Goal: Task Accomplishment & Management: Manage account settings

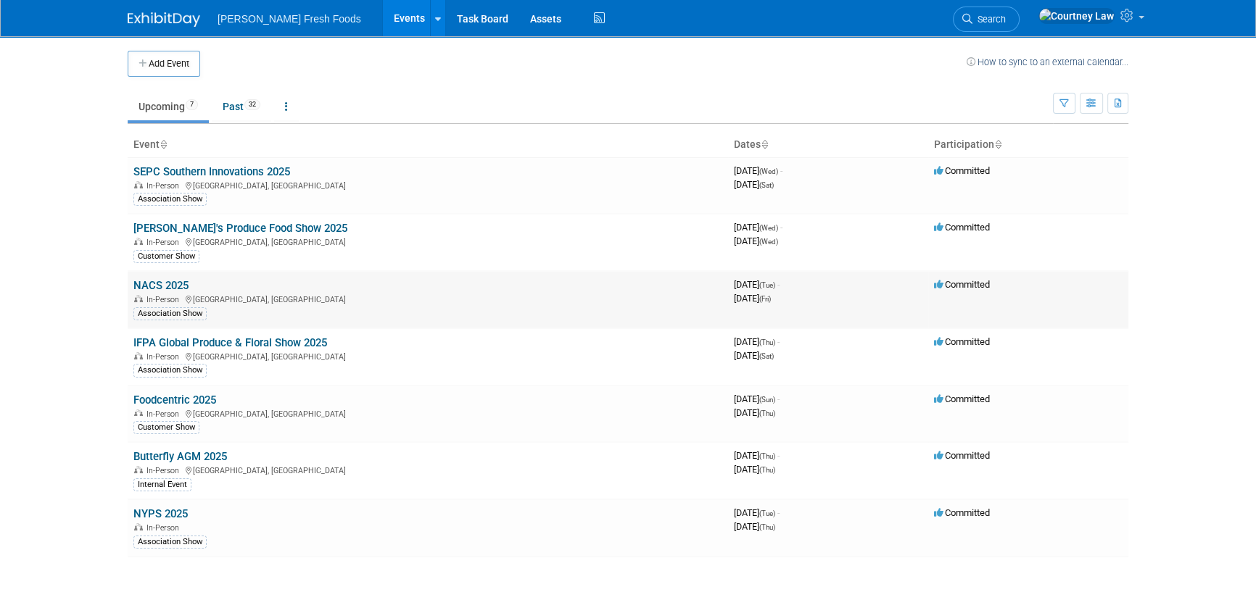
click at [172, 286] on link "NACS 2025" at bounding box center [160, 285] width 55 height 13
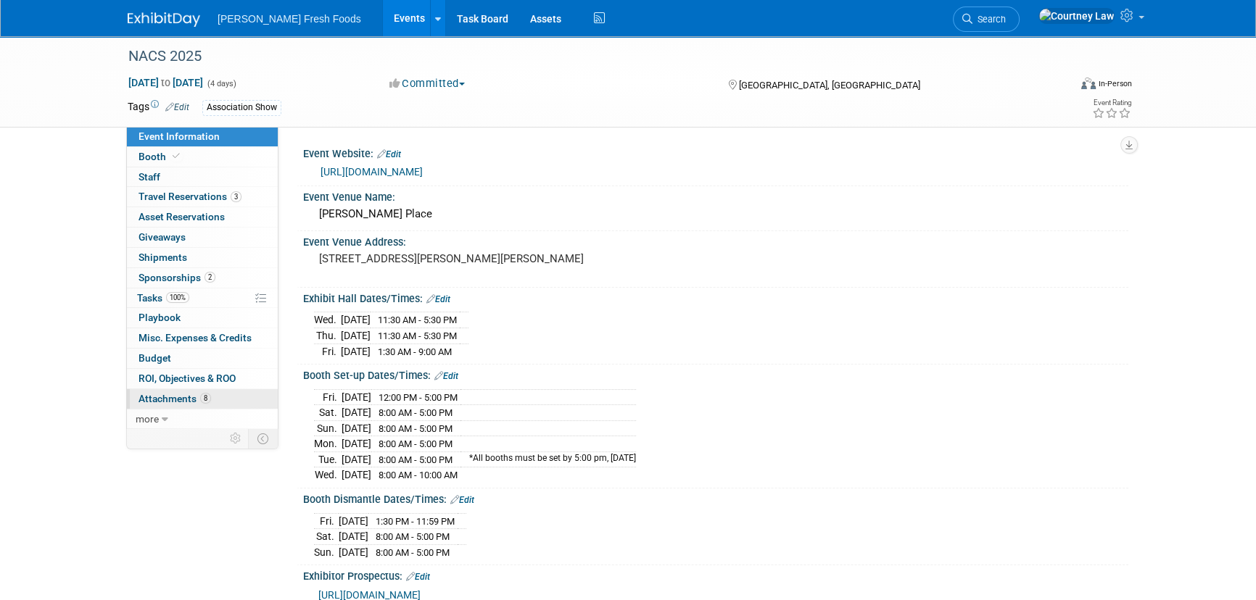
click at [176, 393] on span "Attachments 8" at bounding box center [175, 399] width 73 height 12
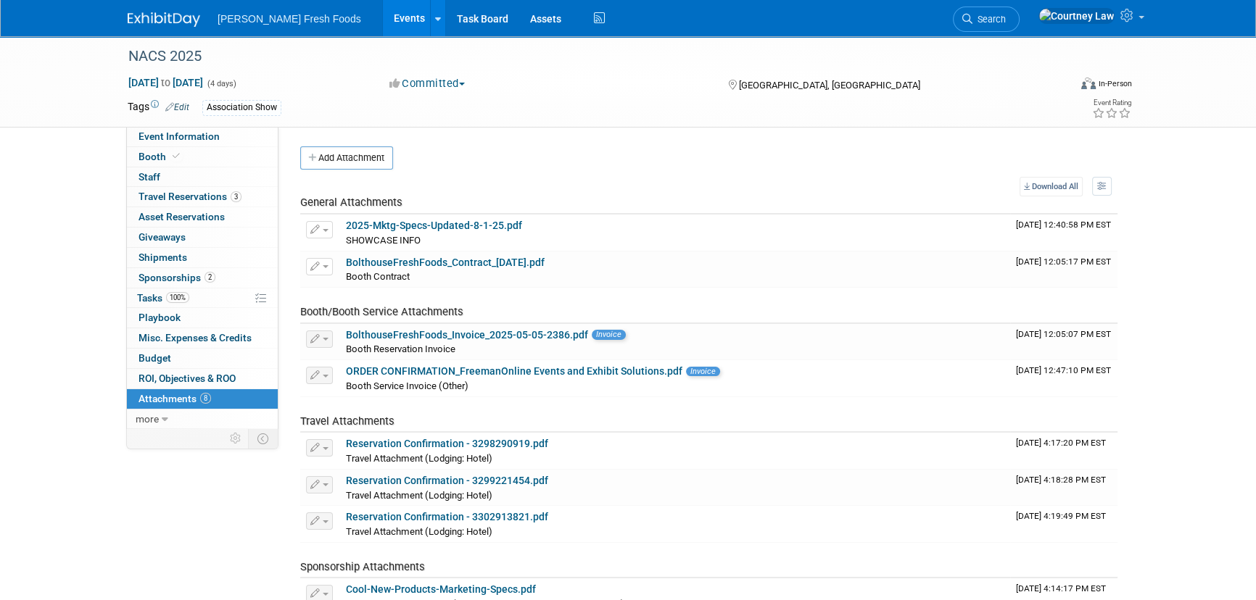
click at [345, 170] on div "Add Attachment Select file This is an invoice Upload Cancel Download All View P…" at bounding box center [708, 380] width 817 height 469
click at [355, 152] on button "Add Attachment" at bounding box center [346, 157] width 93 height 23
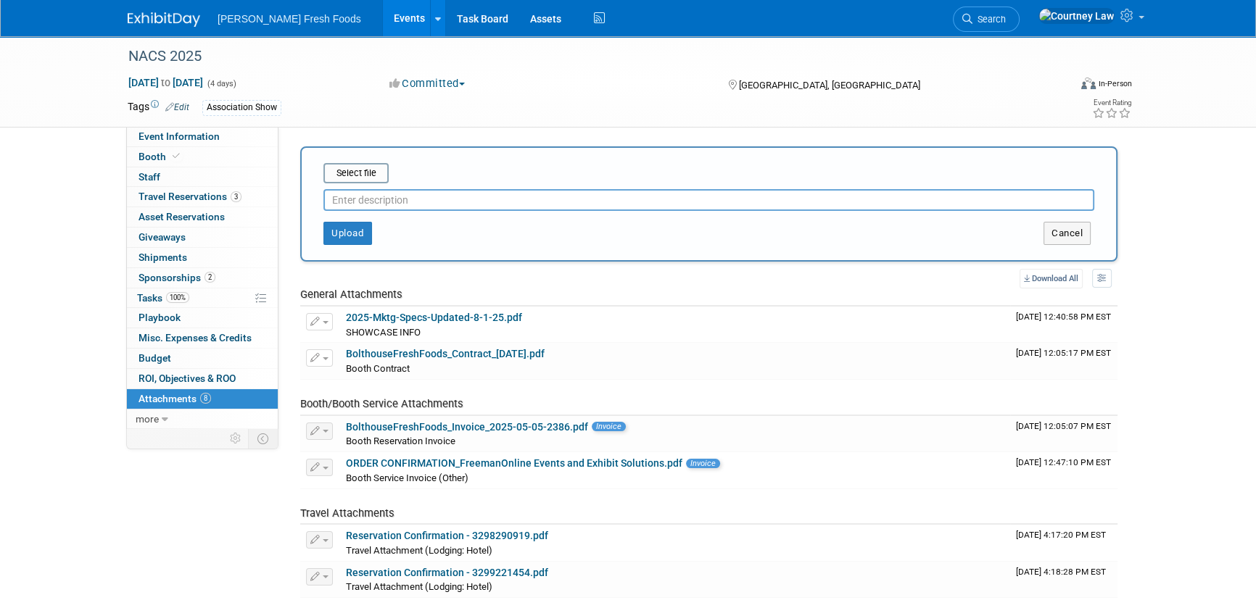
click at [411, 189] on input "text" at bounding box center [708, 200] width 771 height 22
type input "COI"
click at [344, 170] on input "file" at bounding box center [301, 173] width 173 height 17
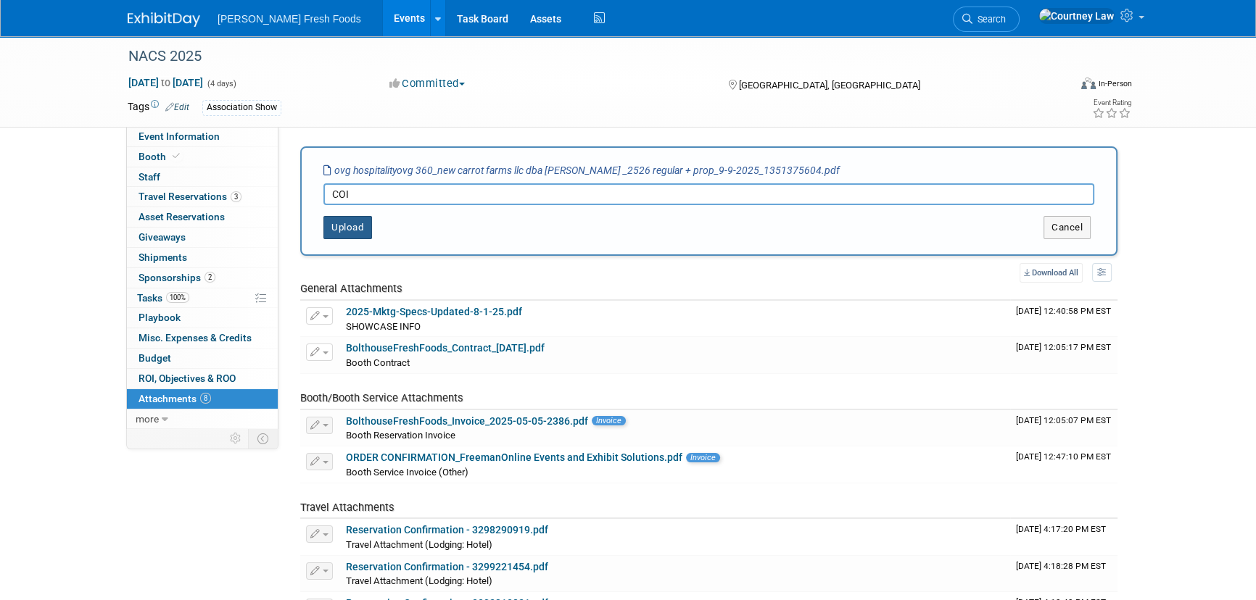
click at [347, 229] on button "Upload" at bounding box center [347, 227] width 49 height 23
